Goal: Find contact information: Find contact information

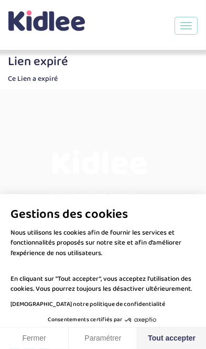
click at [180, 340] on button "Tout accepter" at bounding box center [172, 339] width 69 height 22
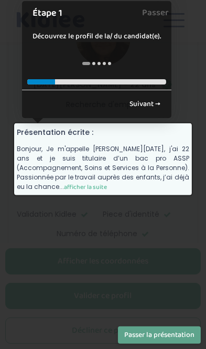
click at [143, 107] on link "Suivant →" at bounding box center [145, 104] width 43 height 17
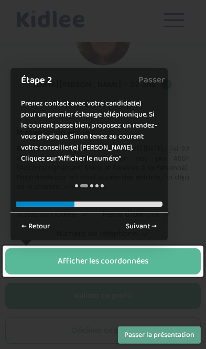
click at [47, 263] on div at bounding box center [103, 262] width 201 height 32
click at [152, 254] on div at bounding box center [103, 262] width 201 height 32
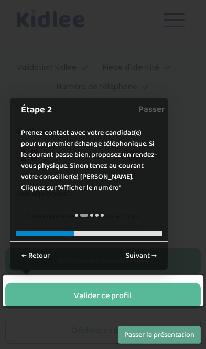
scroll to position [311, 0]
click at [76, 293] on div at bounding box center [103, 291] width 201 height 32
click at [123, 285] on div at bounding box center [103, 291] width 201 height 32
click at [50, 293] on div at bounding box center [103, 291] width 201 height 32
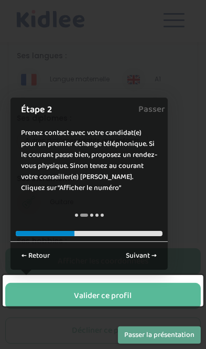
click at [171, 344] on button "Passer la présentation" at bounding box center [159, 335] width 83 height 17
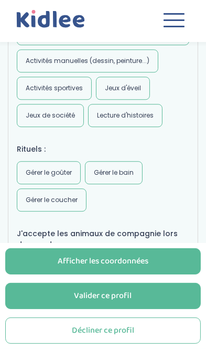
scroll to position [1588, 0]
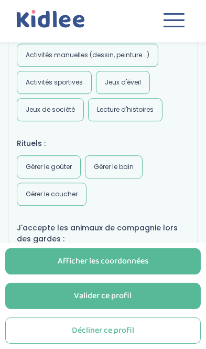
click at [142, 268] on div "Afficher les coordonnées" at bounding box center [103, 262] width 91 height 12
